Goal: Check status

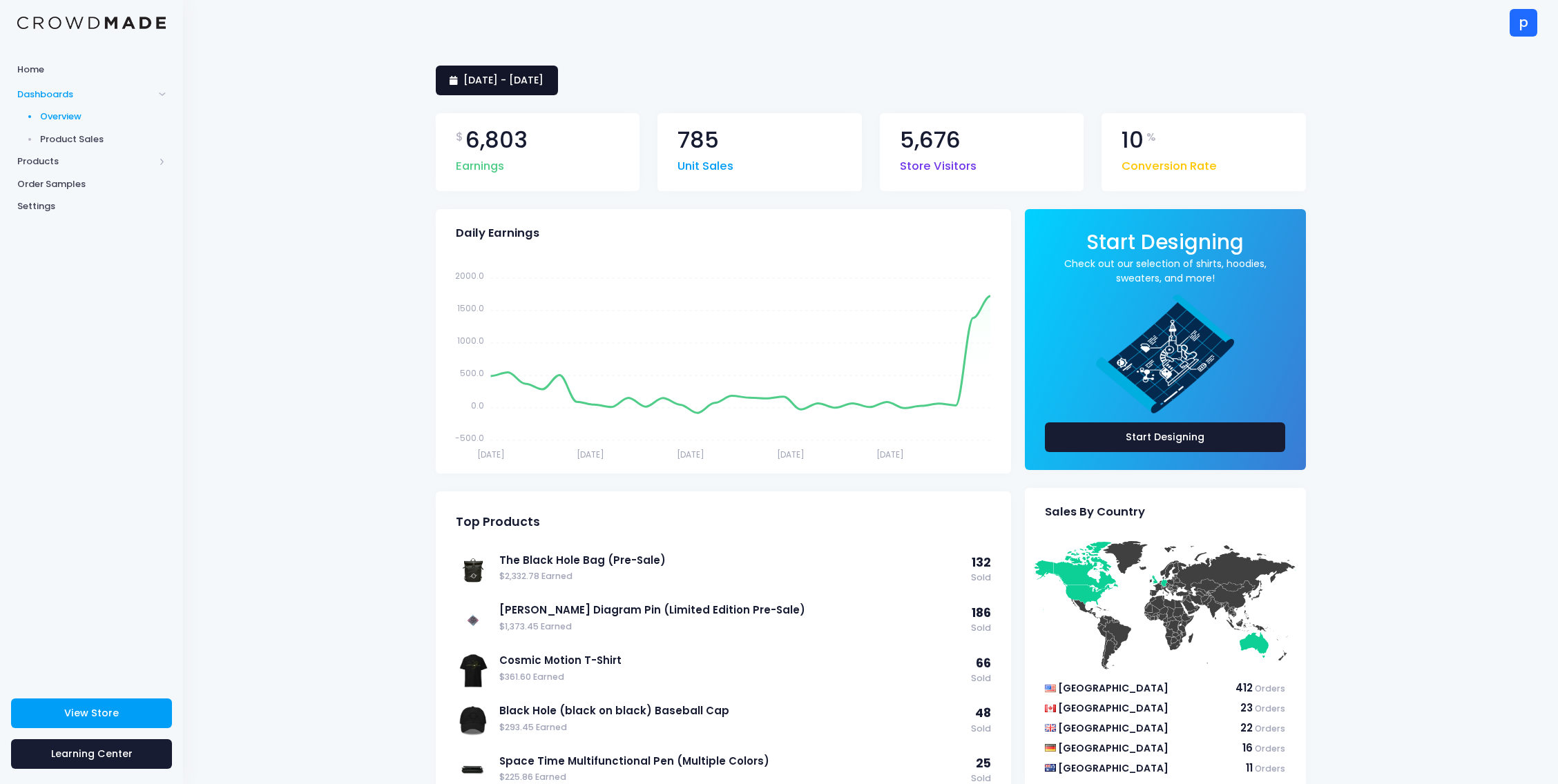
click at [558, 70] on link "[DATE] - [DATE]" at bounding box center [497, 81] width 122 height 30
click at [502, 113] on li "[DATE]" at bounding box center [496, 115] width 121 height 23
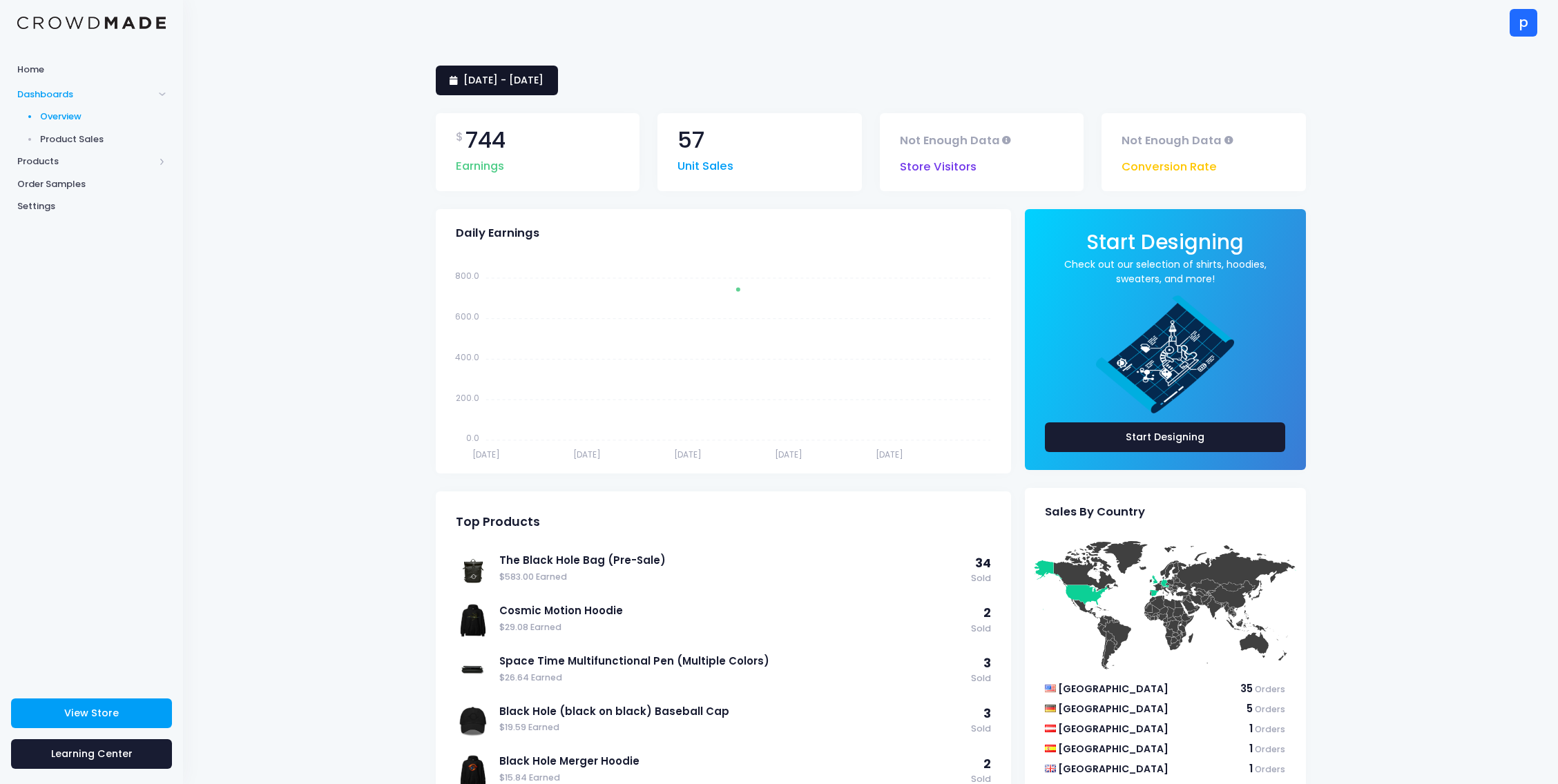
click at [543, 80] on span "[DATE] - [DATE]" at bounding box center [504, 80] width 80 height 14
click at [514, 208] on li "This Month" at bounding box center [496, 207] width 121 height 23
